Goal: Check status

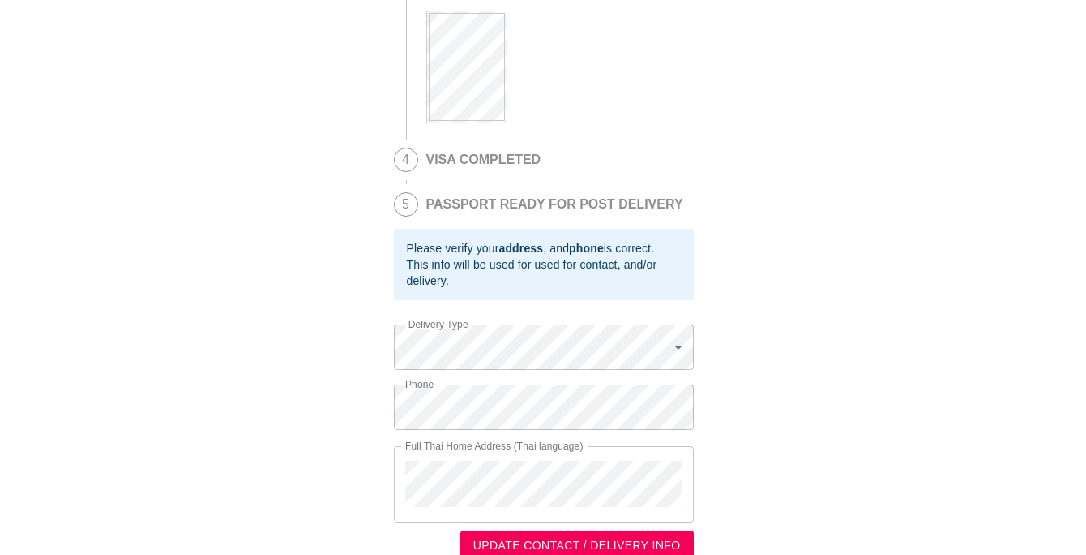
scroll to position [622, 0]
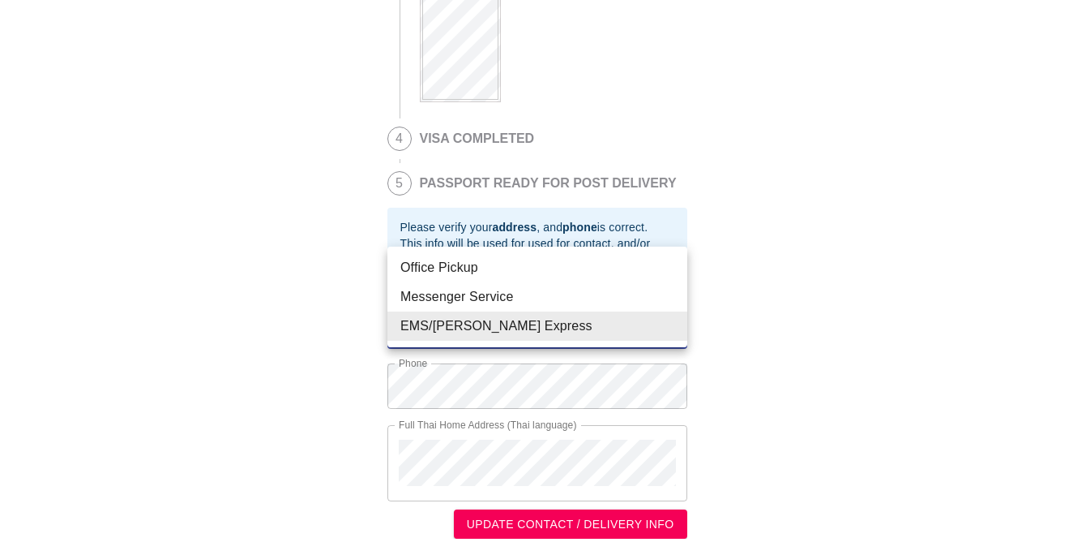
click at [502, 288] on li "Messenger Service" at bounding box center [538, 296] width 300 height 29
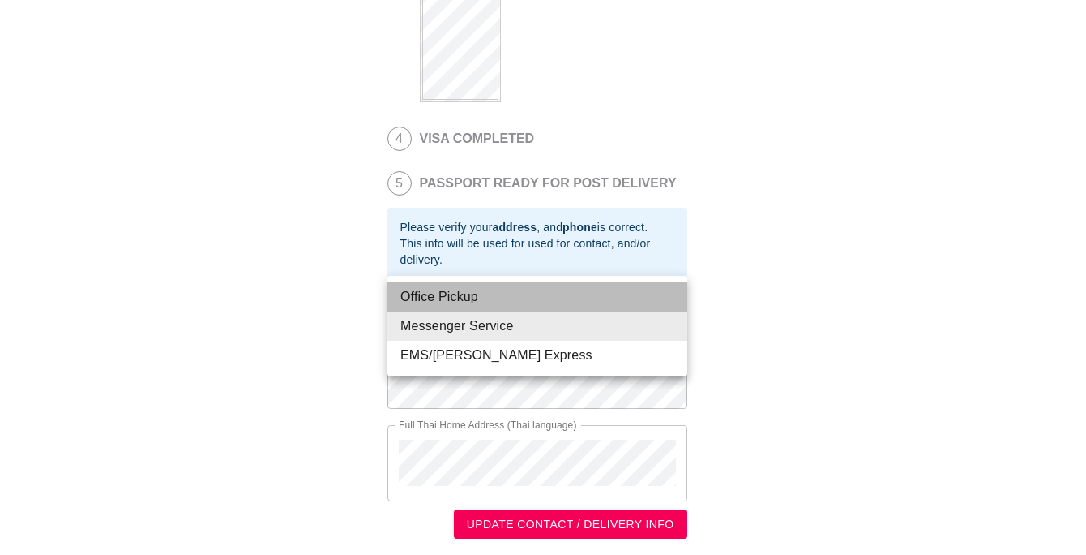
click at [515, 294] on li "Office Pickup" at bounding box center [538, 296] width 300 height 29
type input "Office Pickup"
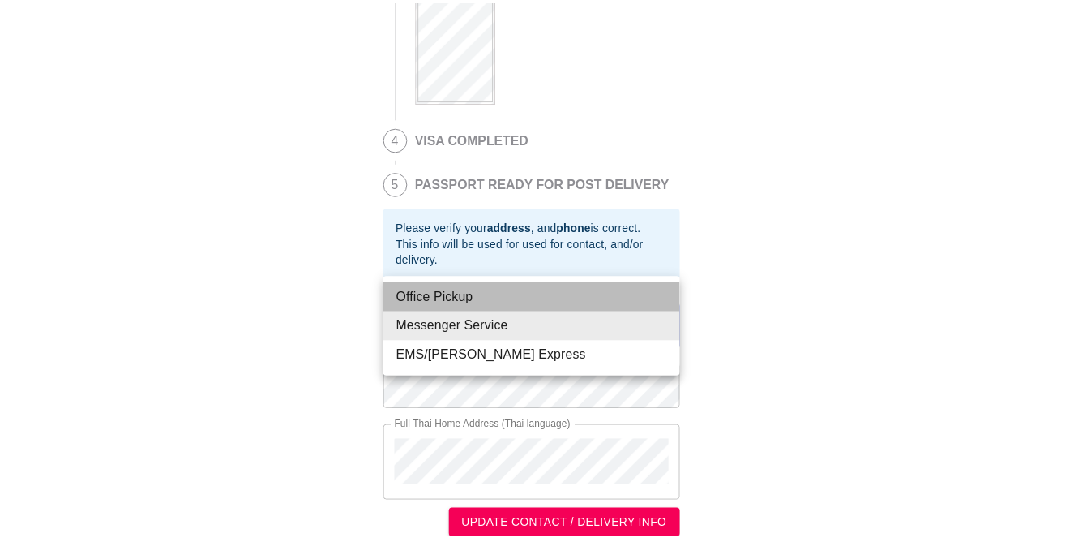
scroll to position [476, 0]
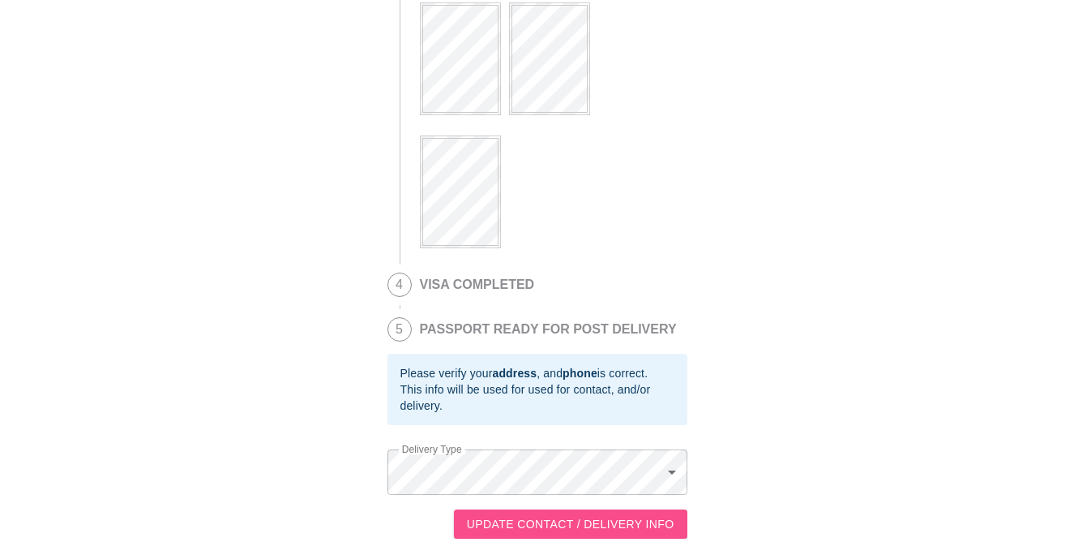
click at [652, 519] on span "UPDATE CONTACT / DELIVERY INFO" at bounding box center [571, 524] width 208 height 20
